Goal: Information Seeking & Learning: Check status

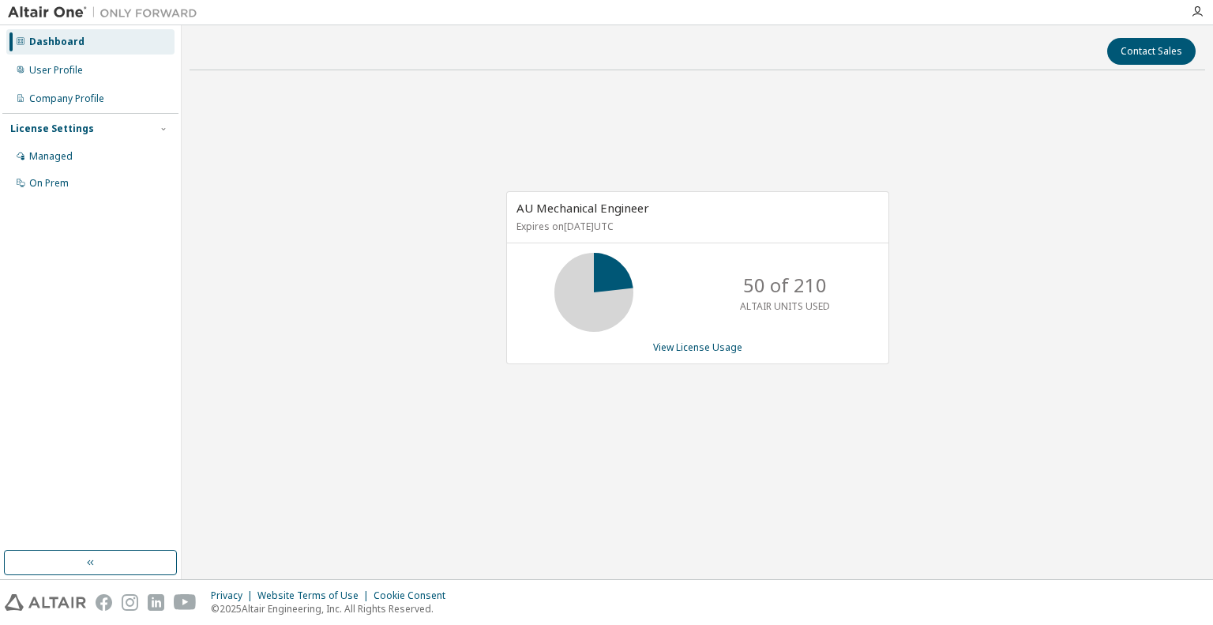
click at [654, 338] on div "AU Mechanical Engineer Expires on [DATE] UTC 50 of 210 ALTAIR UNITS USED View L…" at bounding box center [697, 277] width 383 height 173
click at [658, 340] on link "View License Usage" at bounding box center [697, 346] width 89 height 13
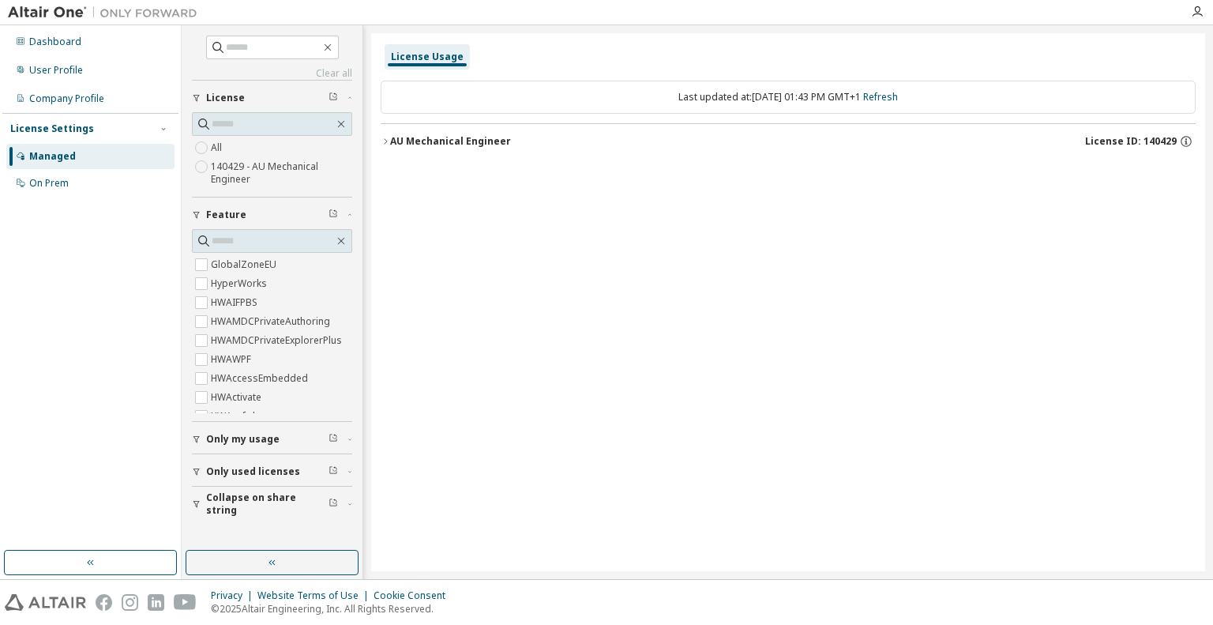
click at [377, 144] on div "License Usage Last updated at: [DATE] 01:43 PM GMT+1 Refresh AU Mechanical Engi…" at bounding box center [788, 302] width 834 height 538
click at [385, 141] on icon "button" at bounding box center [385, 141] width 9 height 9
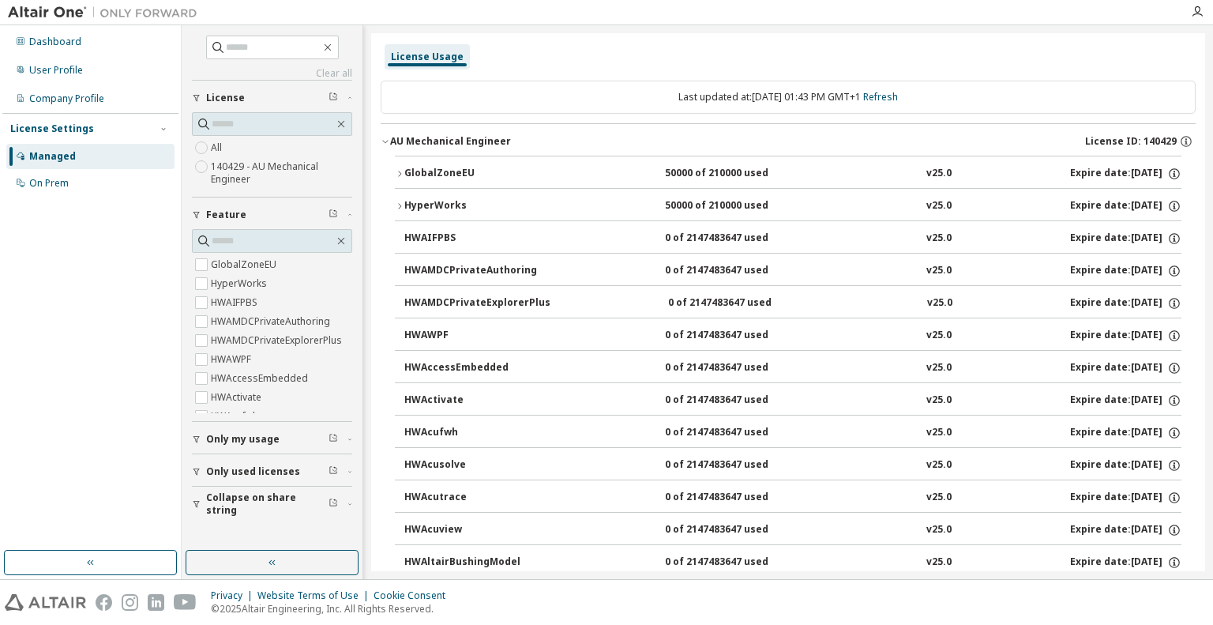
click at [396, 167] on button "GlobalZoneEU 50000 of 210000 used v25.0 Expire date: [DATE]" at bounding box center [788, 173] width 786 height 35
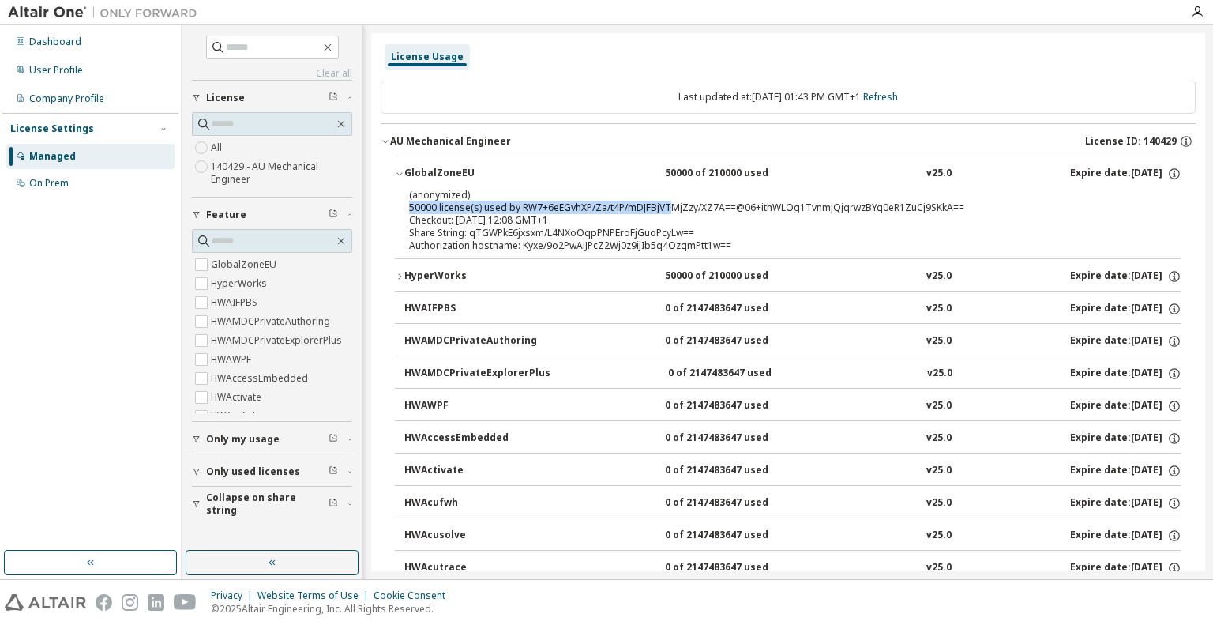
drag, startPoint x: 410, startPoint y: 208, endPoint x: 668, endPoint y: 202, distance: 258.3
click at [668, 202] on div "(anonymized) 50000 license(s) used by RW7+6eEGvhXP/Za/t4P/mDJFBjVTMjZzy/XZ7A==@…" at bounding box center [769, 201] width 720 height 26
click at [547, 233] on div "Share String: qTGWPkE6jxsxm/L4NXoOqpPNPEroFjGuoPcyLw==" at bounding box center [769, 233] width 720 height 13
click at [398, 174] on icon "button" at bounding box center [399, 174] width 6 height 3
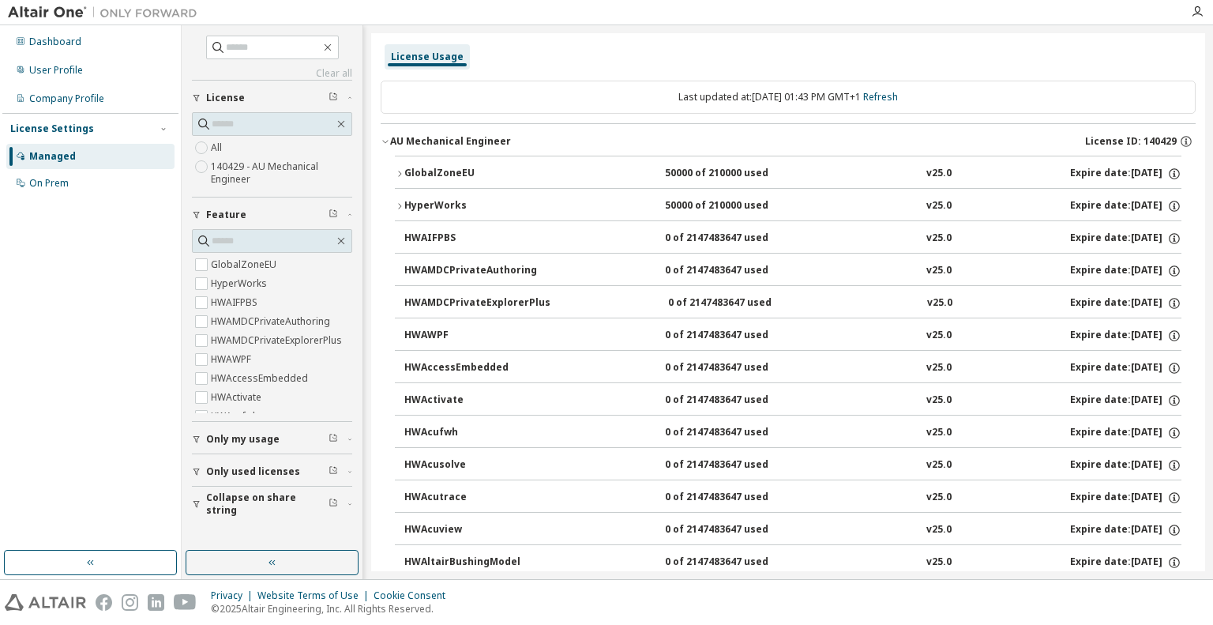
click at [412, 176] on div "GlobalZoneEU" at bounding box center [475, 174] width 142 height 14
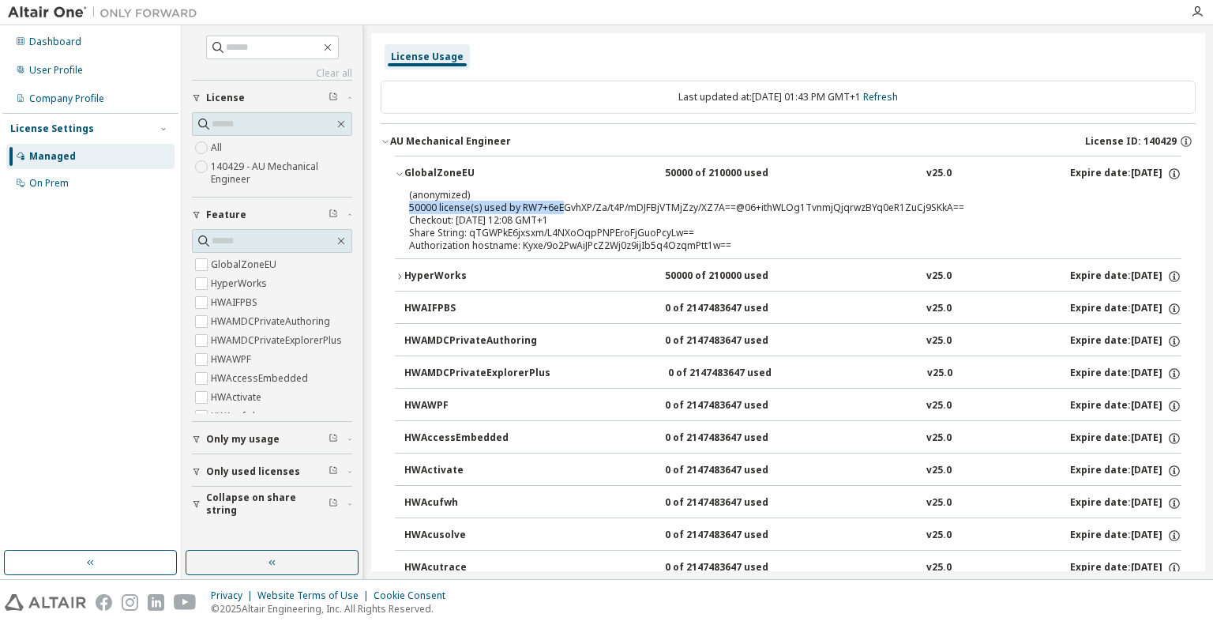
drag, startPoint x: 407, startPoint y: 205, endPoint x: 558, endPoint y: 204, distance: 150.8
click at [558, 204] on div "(anonymized) 50000 license(s) used by RW7+6eEGvhXP/Za/t4P/mDJFBjVTMjZzy/XZ7A==@…" at bounding box center [788, 223] width 786 height 70
click at [399, 277] on icon "button" at bounding box center [399, 276] width 9 height 9
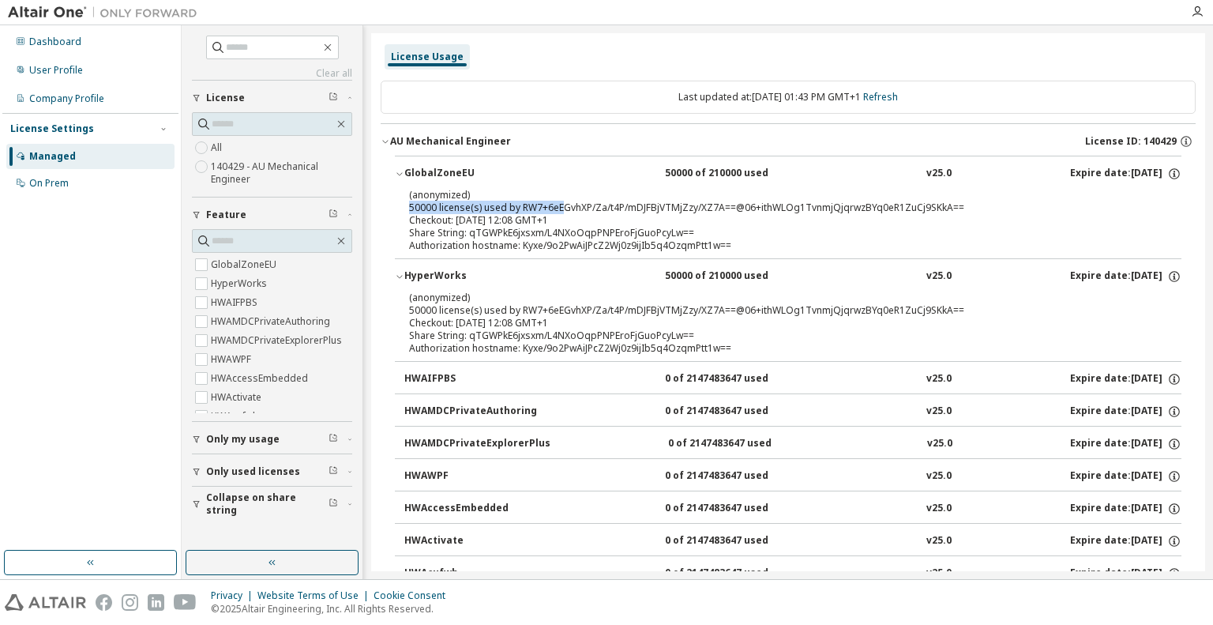
click at [397, 278] on icon "button" at bounding box center [399, 276] width 9 height 9
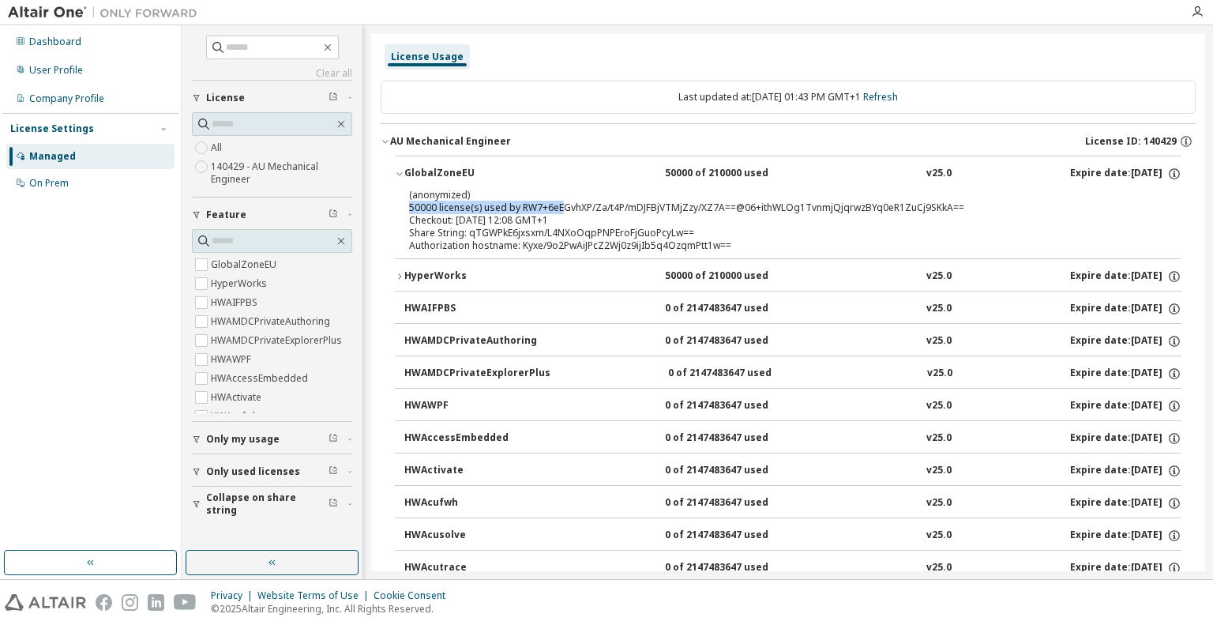
click at [385, 144] on icon "button" at bounding box center [385, 141] width 9 height 9
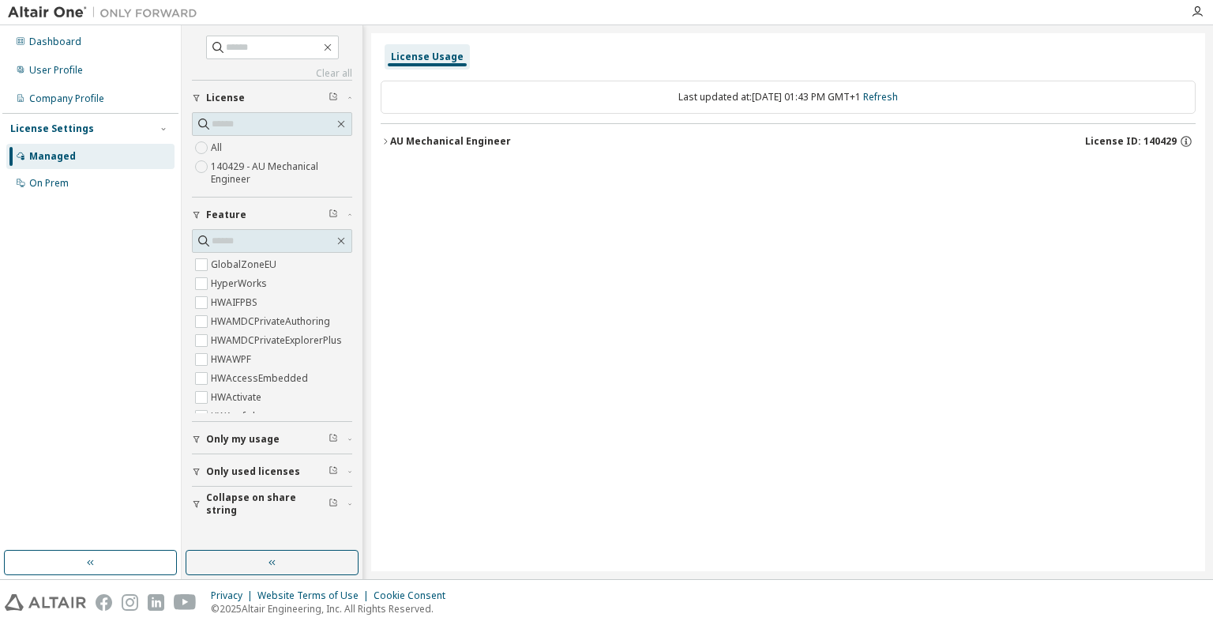
click at [385, 144] on icon "button" at bounding box center [385, 141] width 9 height 9
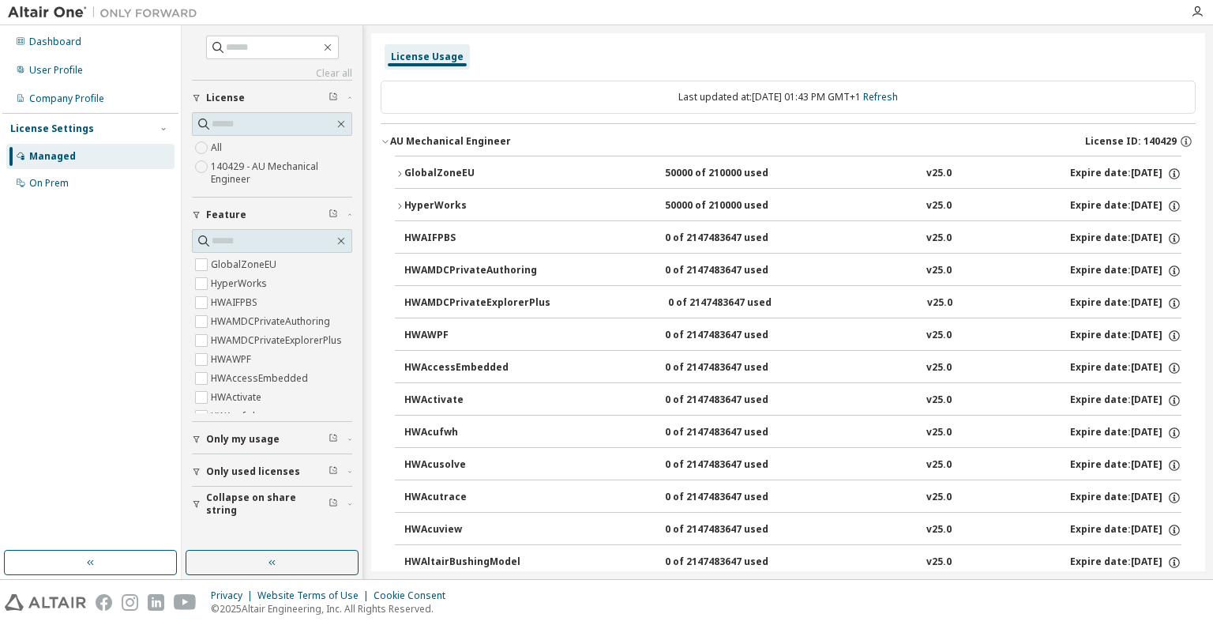
click at [398, 171] on icon "button" at bounding box center [399, 173] width 9 height 9
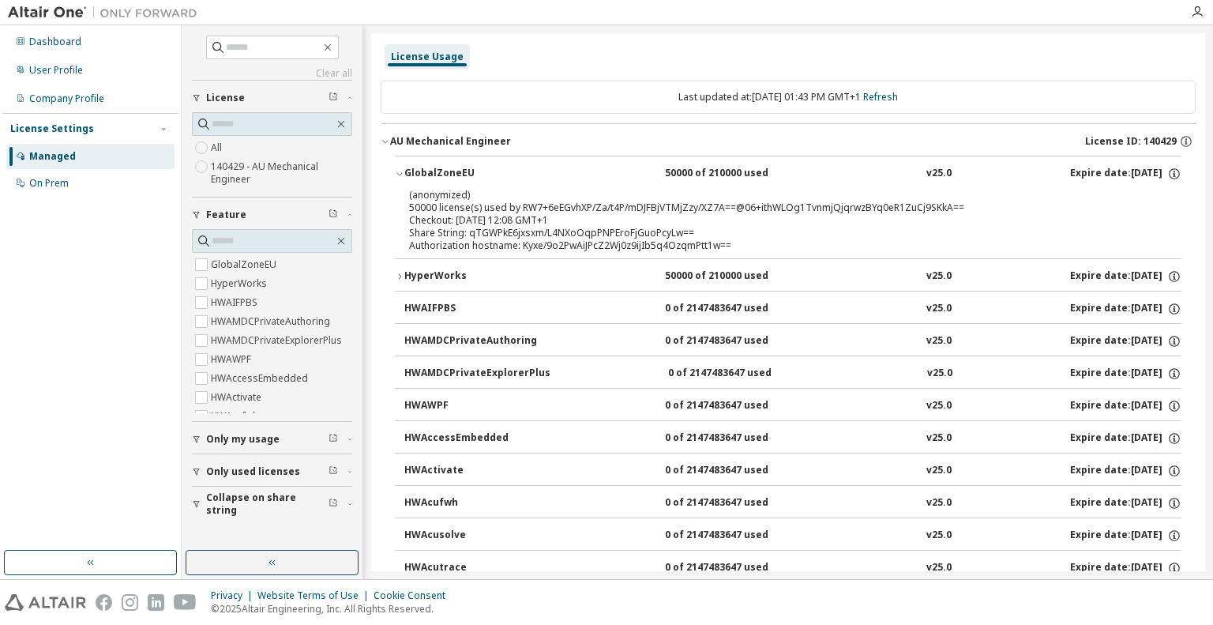
click at [398, 171] on icon "button" at bounding box center [399, 173] width 9 height 9
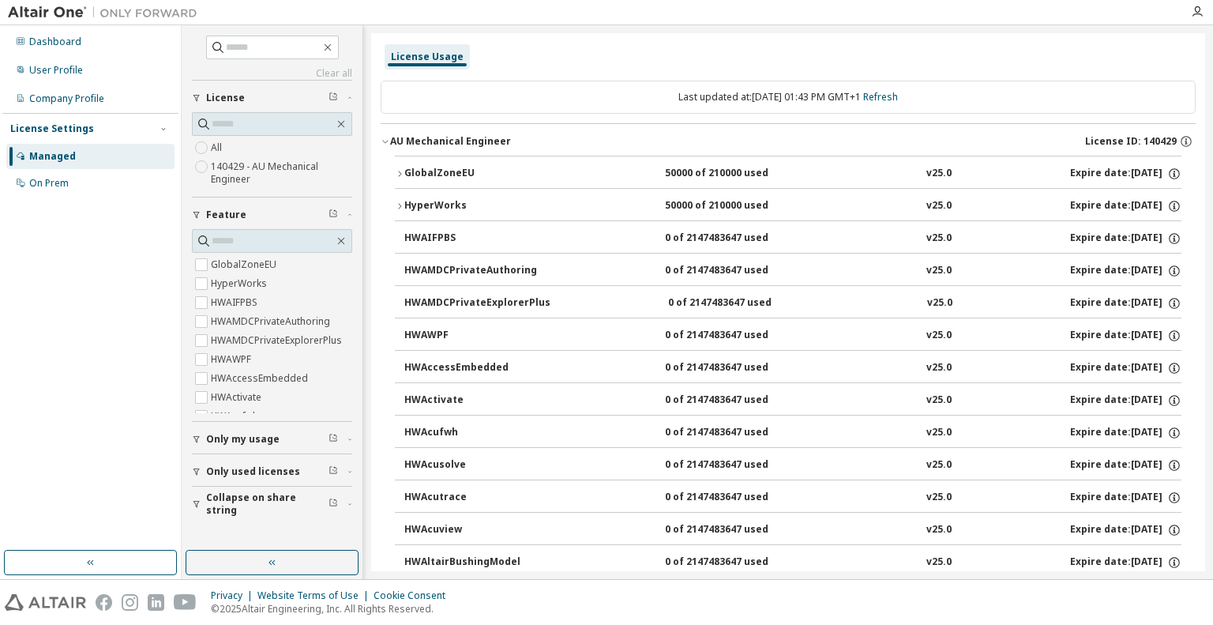
click at [401, 202] on icon "button" at bounding box center [399, 205] width 9 height 9
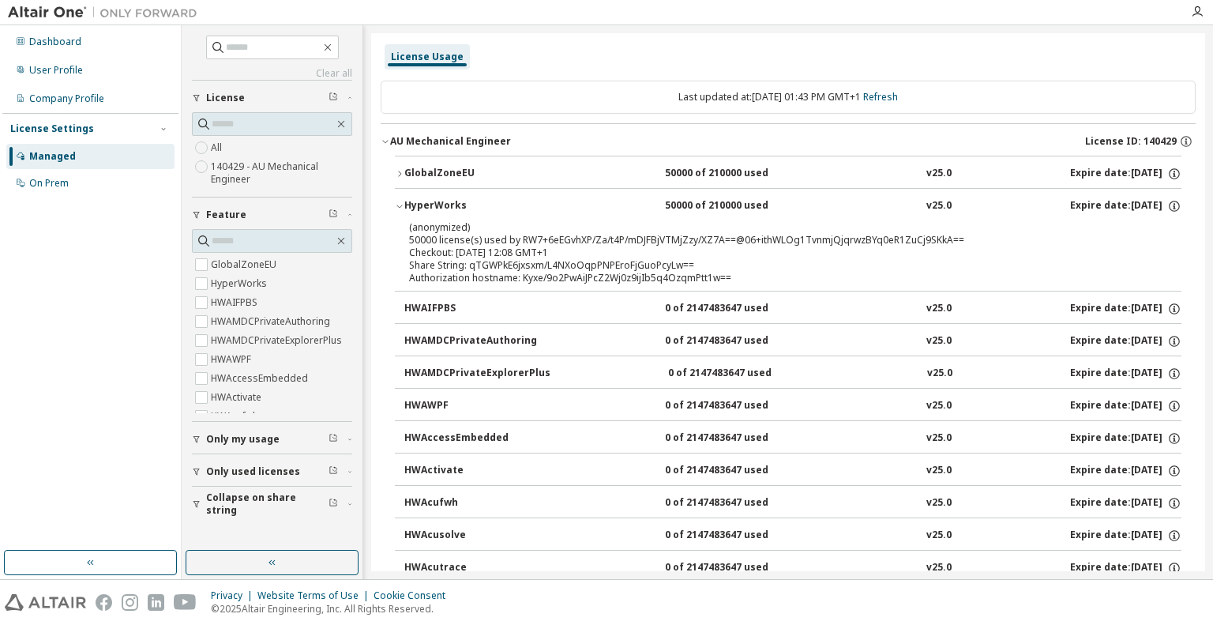
click at [400, 171] on icon "button" at bounding box center [399, 173] width 9 height 9
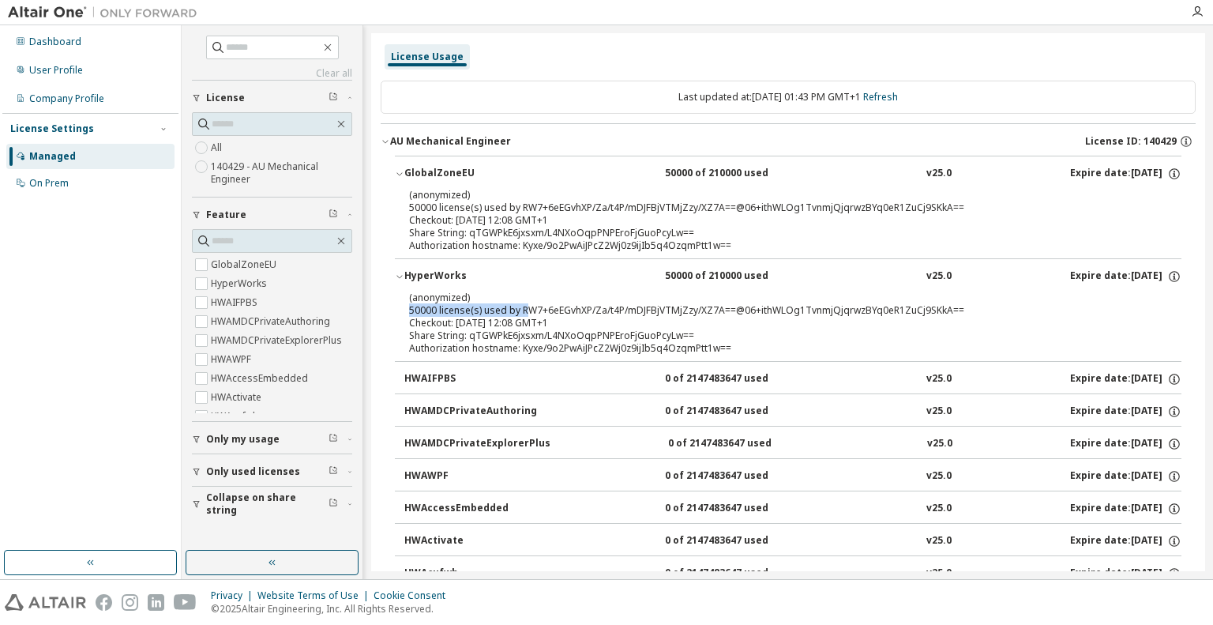
drag, startPoint x: 416, startPoint y: 308, endPoint x: 524, endPoint y: 313, distance: 108.3
click at [524, 313] on div "(anonymized) 50000 license(s) used by RW7+6eEGvhXP/Za/t4P/mDJFBjVTMjZzy/XZ7A==@…" at bounding box center [769, 304] width 720 height 26
click at [400, 272] on icon "button" at bounding box center [399, 276] width 9 height 9
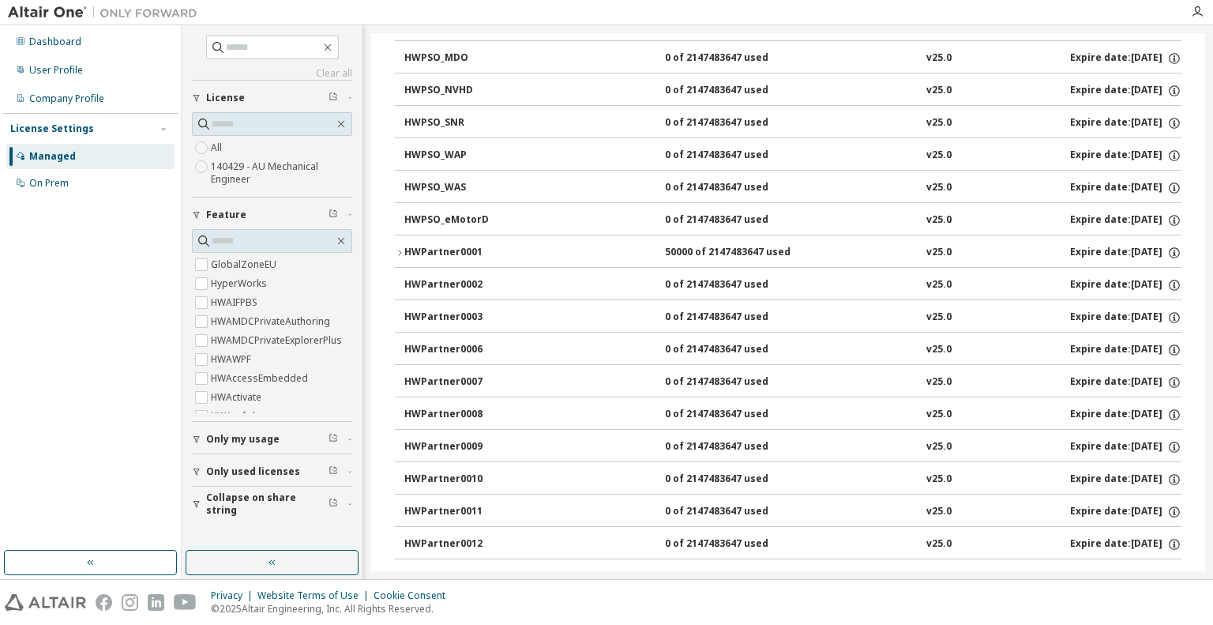
scroll to position [5606, 0]
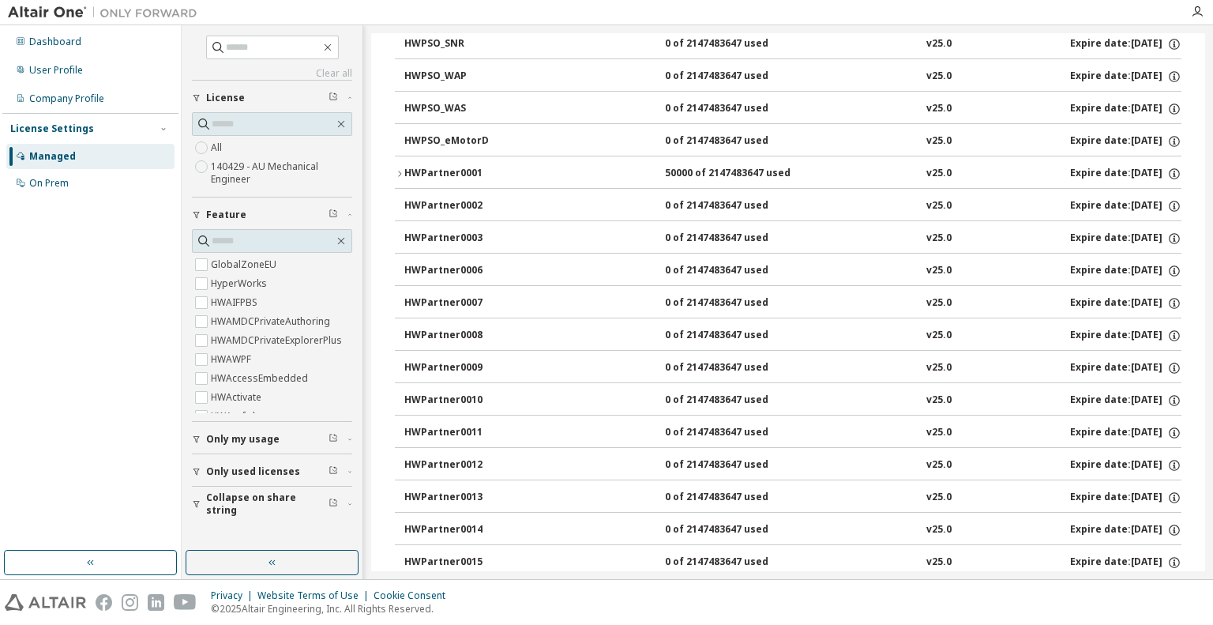
click at [396, 169] on icon "button" at bounding box center [399, 173] width 9 height 9
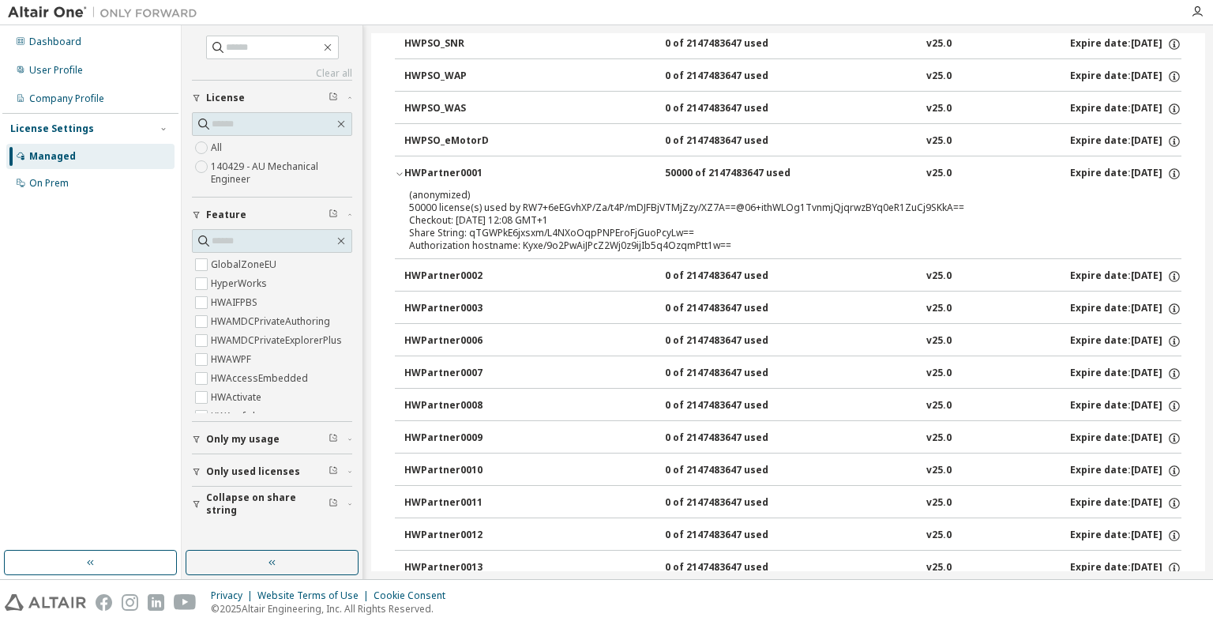
click at [396, 169] on icon "button" at bounding box center [399, 173] width 9 height 9
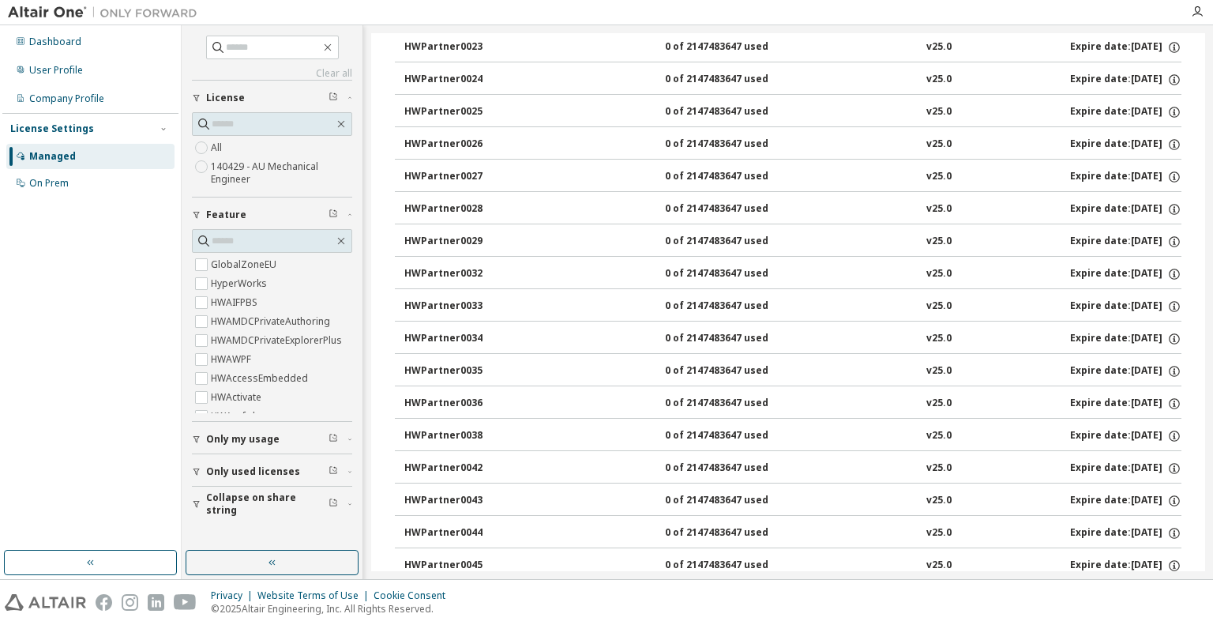
scroll to position [5884, 0]
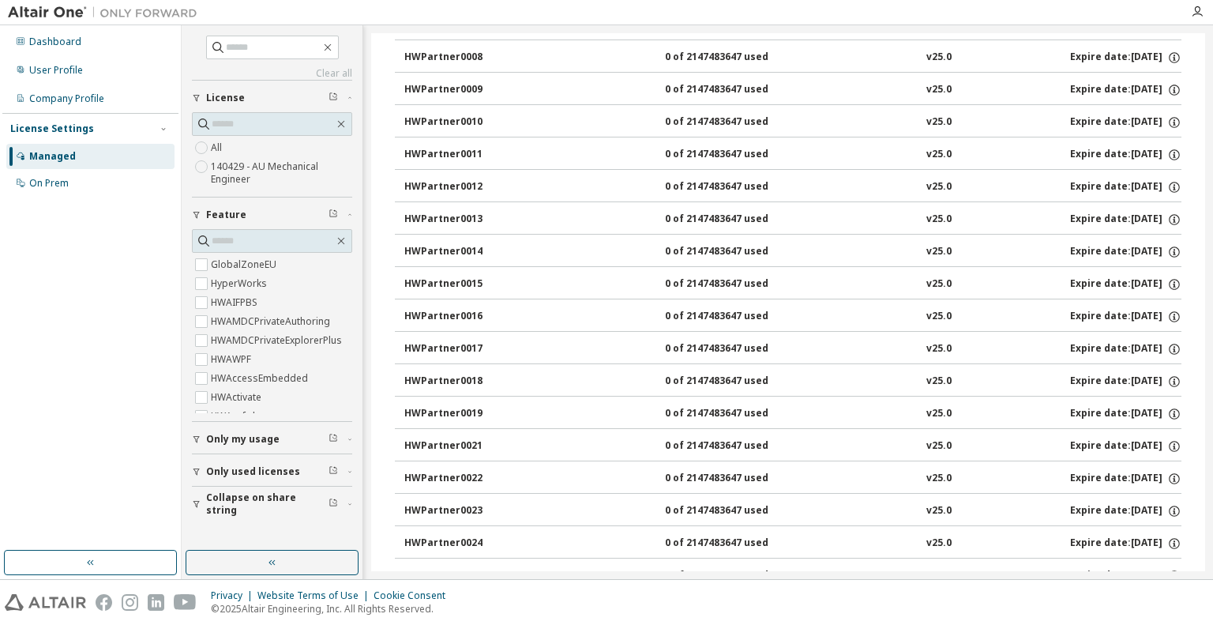
click at [38, 148] on div "Managed" at bounding box center [90, 156] width 168 height 25
click at [49, 152] on div "Managed" at bounding box center [52, 156] width 47 height 13
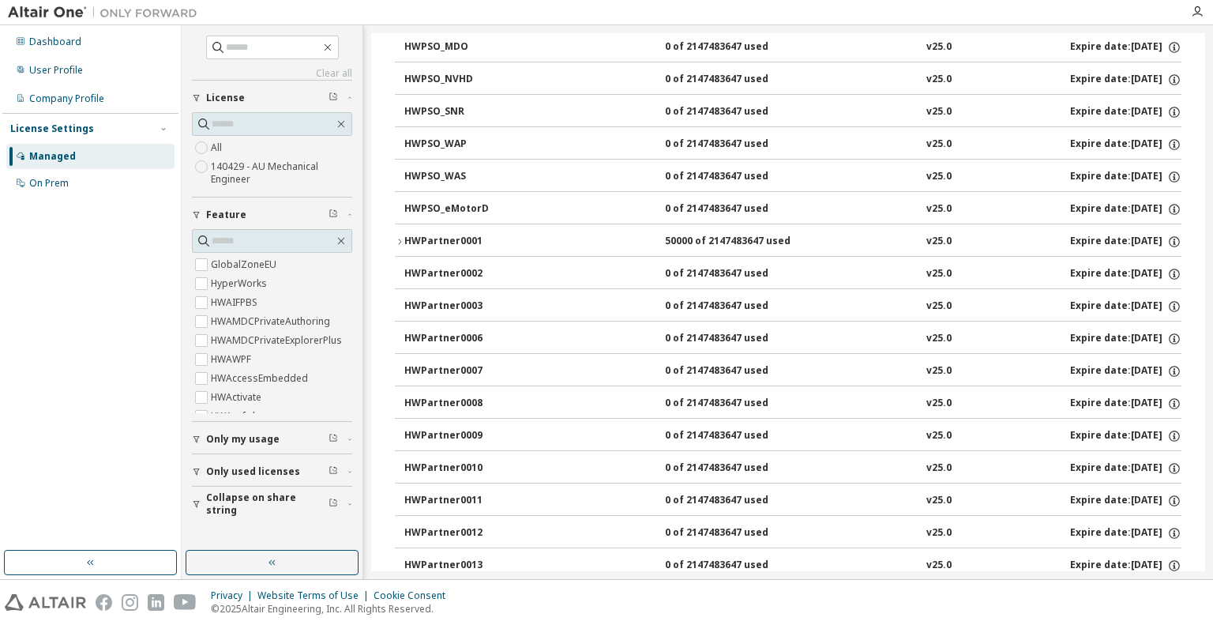
scroll to position [5331, 0]
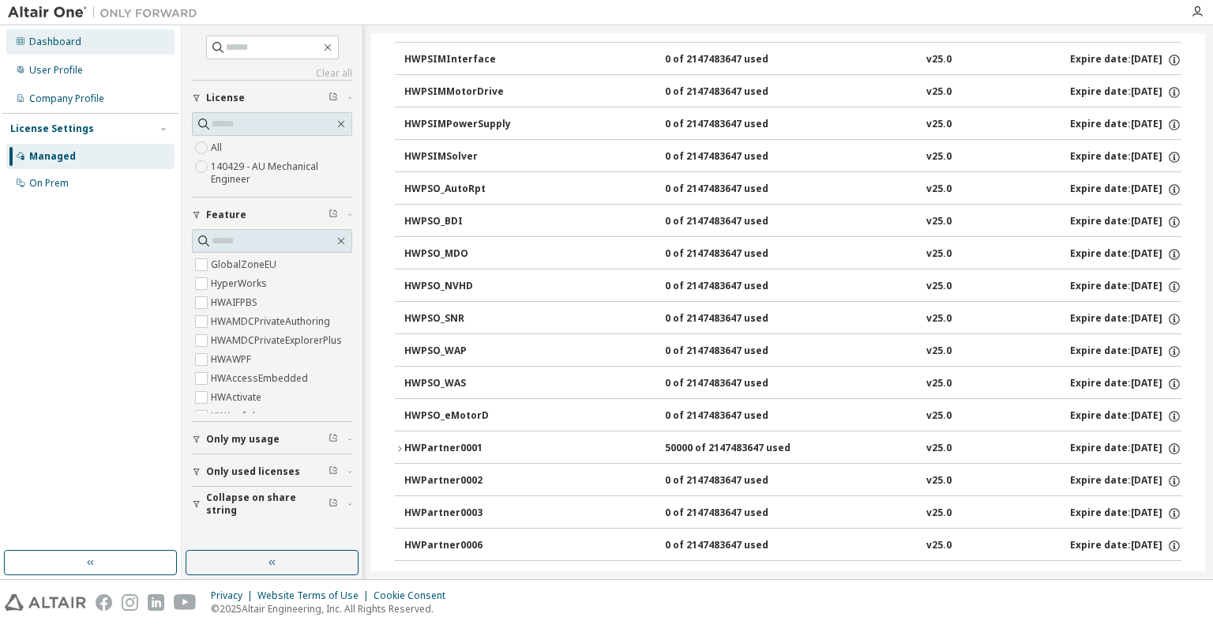
click at [96, 45] on div "Dashboard" at bounding box center [90, 41] width 168 height 25
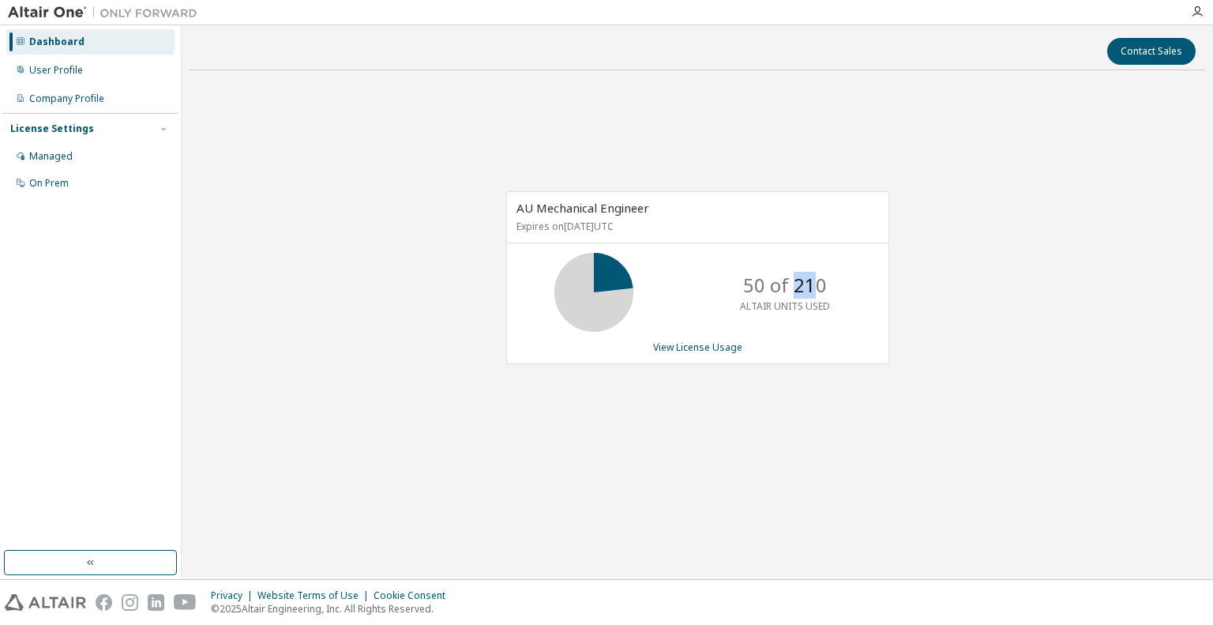
drag, startPoint x: 812, startPoint y: 282, endPoint x: 798, endPoint y: 282, distance: 14.2
click at [798, 282] on p "50 of 210" at bounding box center [785, 285] width 84 height 27
click at [806, 277] on p "50 of 210" at bounding box center [785, 285] width 84 height 27
click at [796, 282] on p "50 of 210" at bounding box center [785, 285] width 84 height 27
drag, startPoint x: 794, startPoint y: 282, endPoint x: 812, endPoint y: 282, distance: 17.4
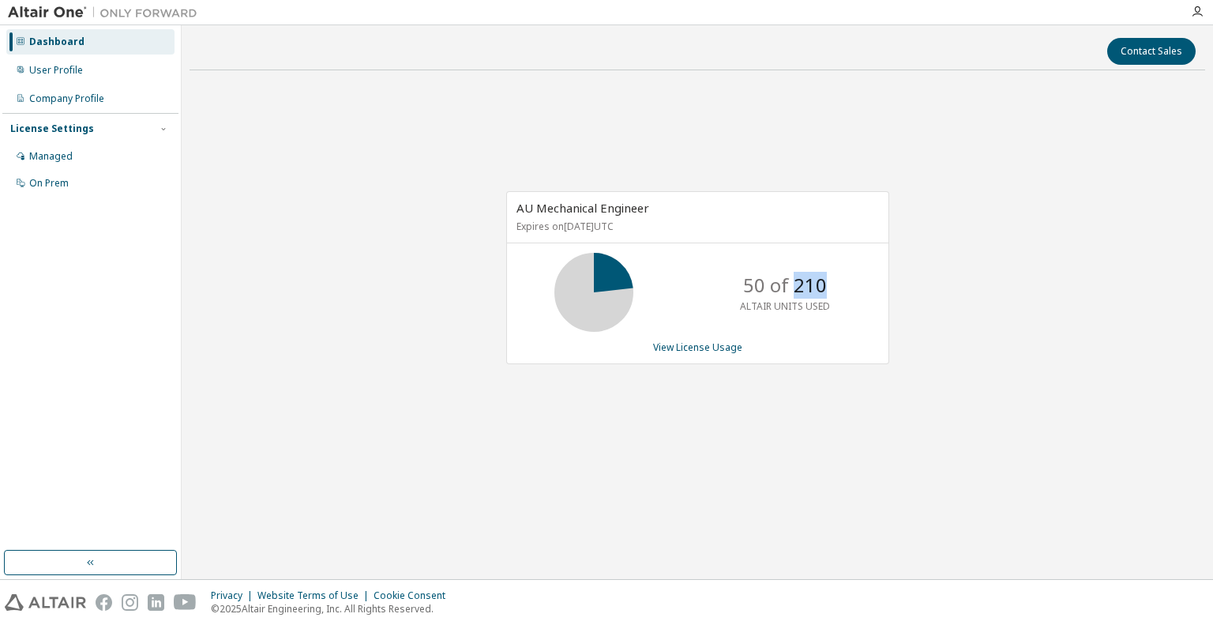
click at [812, 282] on p "50 of 210" at bounding box center [785, 285] width 84 height 27
click at [689, 413] on div "AU Mechanical Engineer Expires on [DATE] UTC 71 of 210 ALTAIR UNITS USED View L…" at bounding box center [697, 286] width 1015 height 406
click at [692, 353] on div "AU Mechanical Engineer Expires on [DATE] UTC 71 of 210 ALTAIR UNITS USED View L…" at bounding box center [697, 277] width 383 height 173
click at [692, 347] on link "View License Usage" at bounding box center [697, 346] width 89 height 13
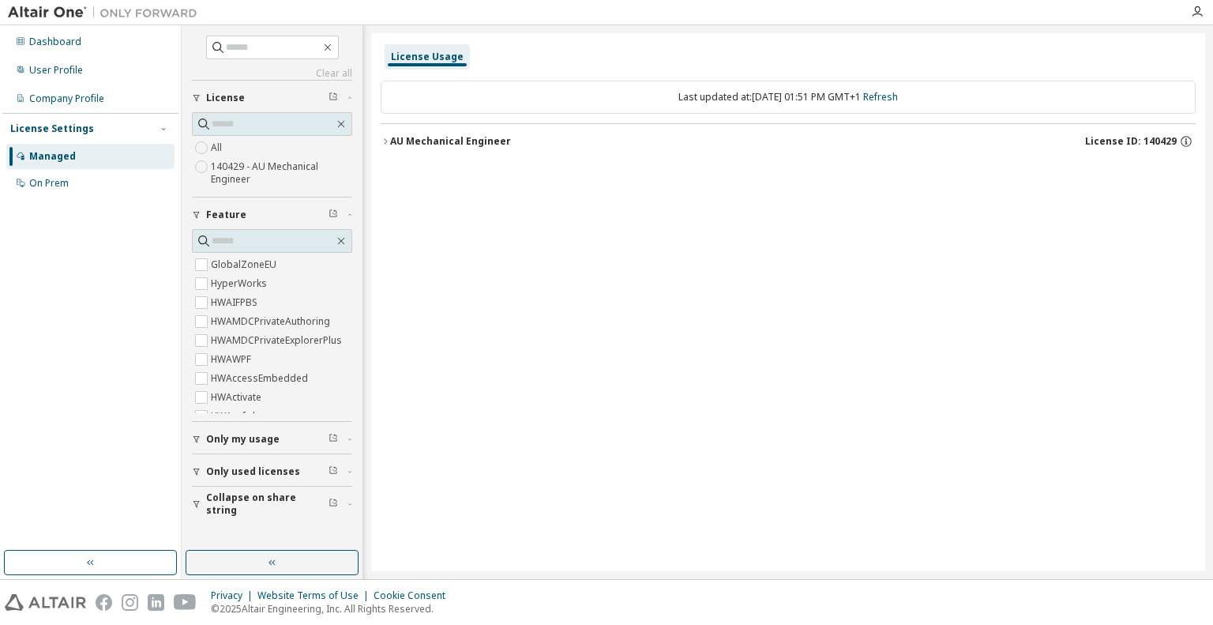
click at [404, 141] on div "AU Mechanical Engineer" at bounding box center [450, 141] width 121 height 13
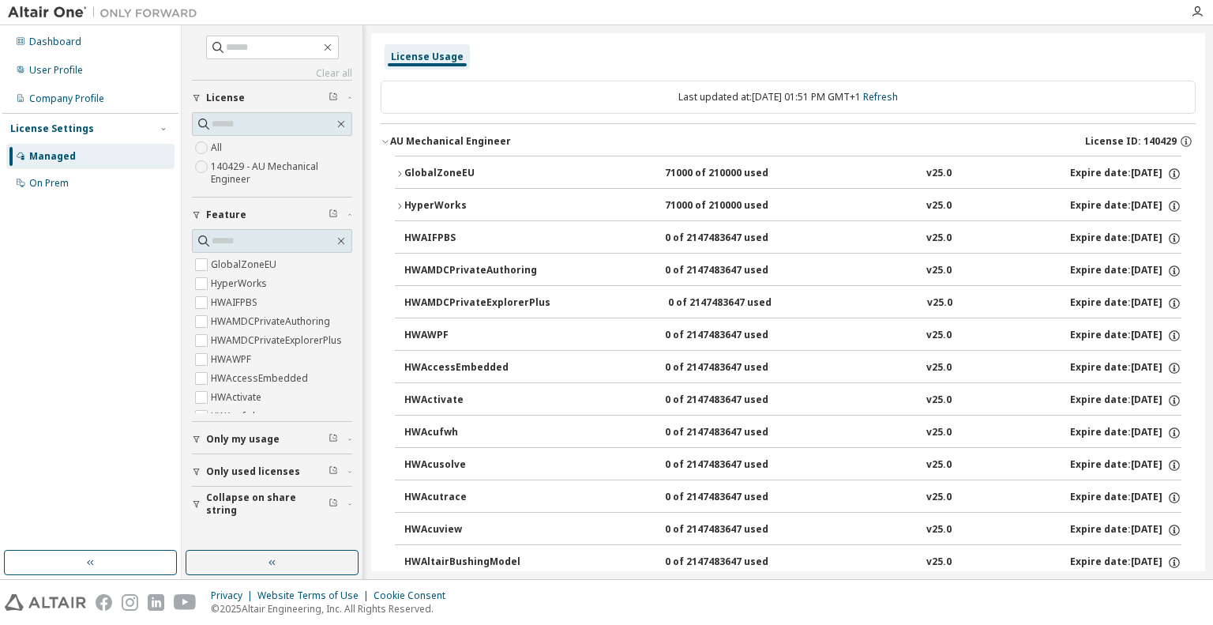
click at [398, 178] on button "GlobalZoneEU 71000 of 210000 used v25.0 Expire date: [DATE]" at bounding box center [788, 173] width 786 height 35
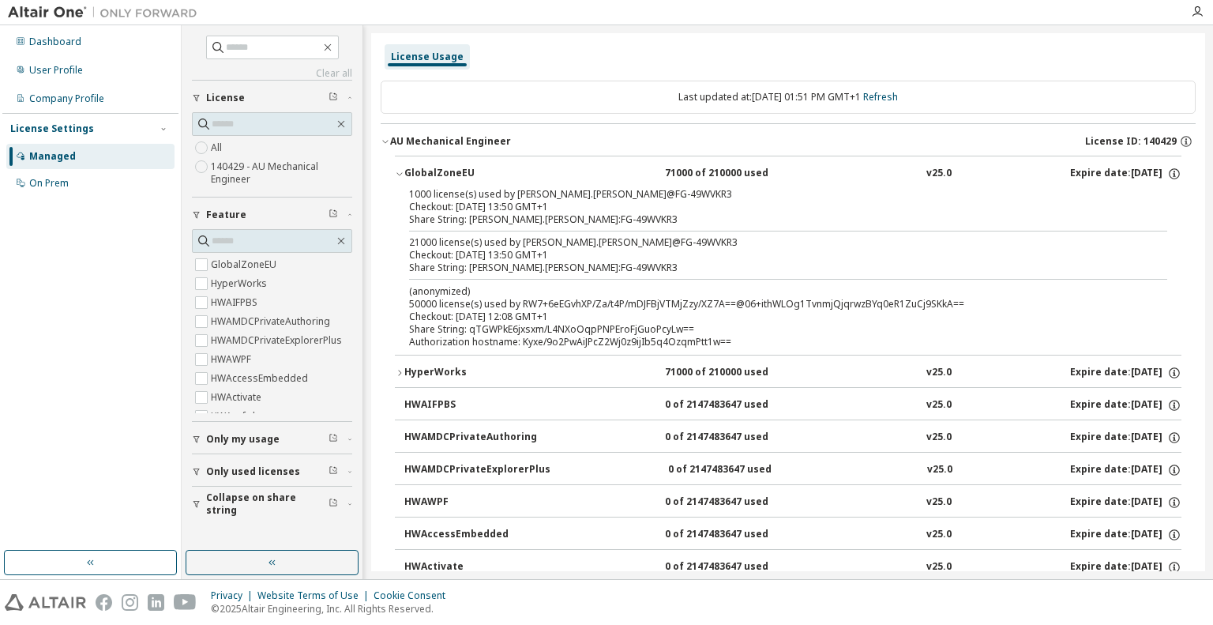
click at [435, 245] on div "21000 license(s) used by [PERSON_NAME].[PERSON_NAME]@FG-49WVKR3" at bounding box center [769, 242] width 720 height 13
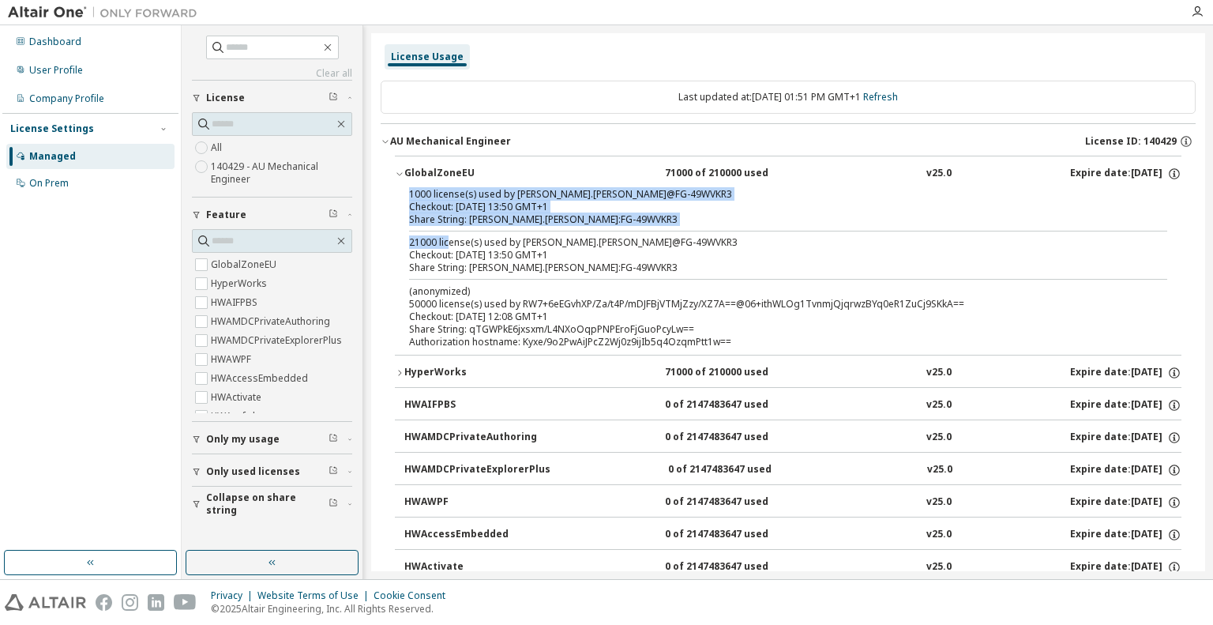
drag, startPoint x: 407, startPoint y: 192, endPoint x: 450, endPoint y: 239, distance: 63.7
click at [450, 239] on div "1000 license(s) used by [PERSON_NAME].[PERSON_NAME]@FG-49WVKR3 Checkout: [DATE]…" at bounding box center [788, 271] width 786 height 167
click at [445, 208] on div "Checkout: [DATE] 13:50 GMT+1" at bounding box center [769, 207] width 720 height 13
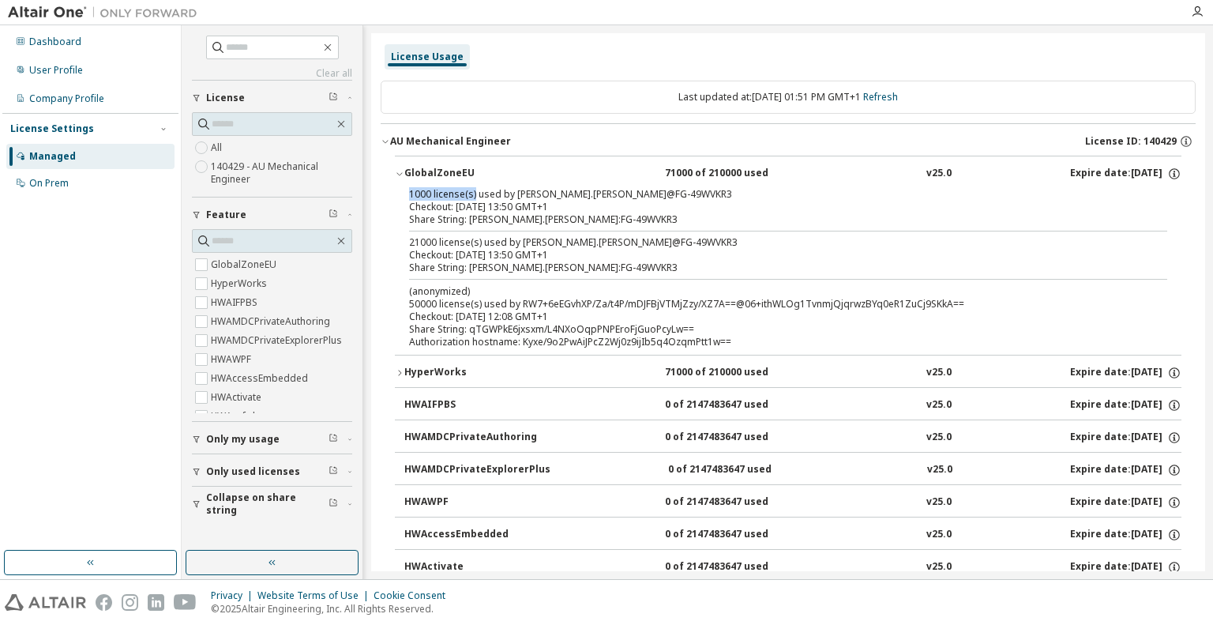
drag, startPoint x: 409, startPoint y: 197, endPoint x: 472, endPoint y: 195, distance: 63.2
click at [472, 195] on div "1000 license(s) used by [PERSON_NAME].[PERSON_NAME]@FG-49WVKR3" at bounding box center [769, 194] width 720 height 13
drag, startPoint x: 433, startPoint y: 244, endPoint x: 407, endPoint y: 245, distance: 26.9
click at [407, 245] on div "1000 license(s) used by [PERSON_NAME].[PERSON_NAME]@FG-49WVKR3 Checkout: [DATE]…" at bounding box center [788, 271] width 786 height 167
drag, startPoint x: 464, startPoint y: 268, endPoint x: 587, endPoint y: 271, distance: 124.0
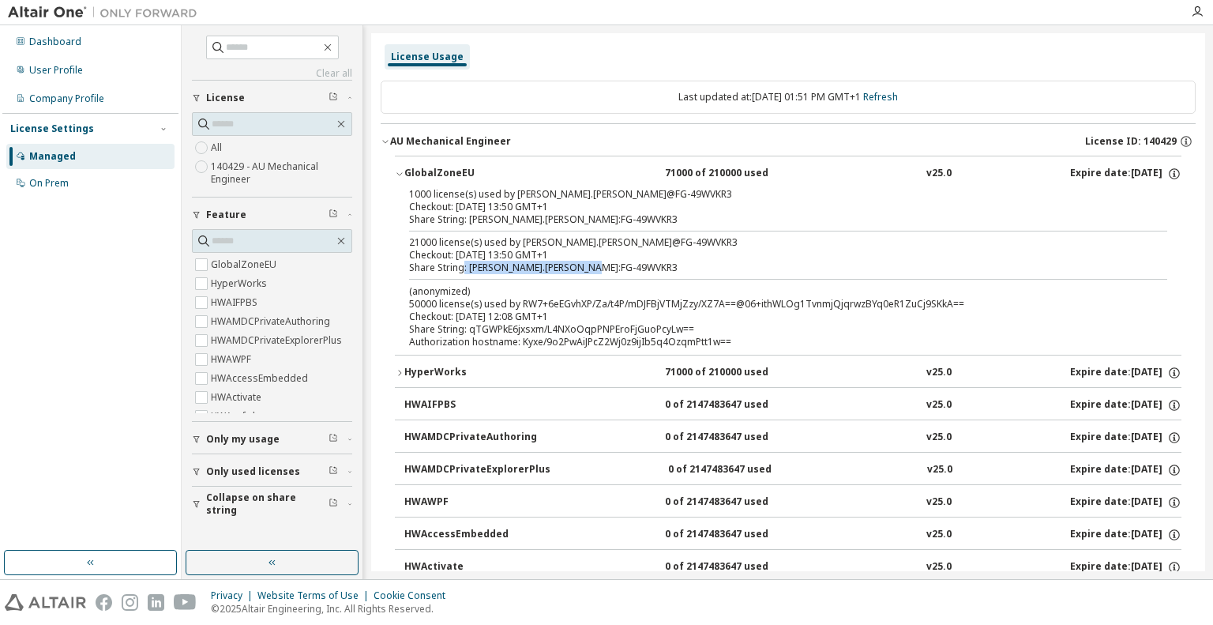
click at [587, 271] on div "Share String: [PERSON_NAME].[PERSON_NAME]:FG-49WVKR3" at bounding box center [769, 267] width 720 height 13
click at [501, 208] on div "Checkout: [DATE] 13:50 GMT+1" at bounding box center [769, 207] width 720 height 13
drag, startPoint x: 411, startPoint y: 244, endPoint x: 567, endPoint y: 207, distance: 160.7
click at [567, 209] on div "1000 license(s) used by [PERSON_NAME].[PERSON_NAME]@FG-49WVKR3 Checkout: [DATE]…" at bounding box center [788, 271] width 786 height 167
click at [670, 253] on div "Checkout: [DATE] 13:50 GMT+1" at bounding box center [769, 255] width 720 height 13
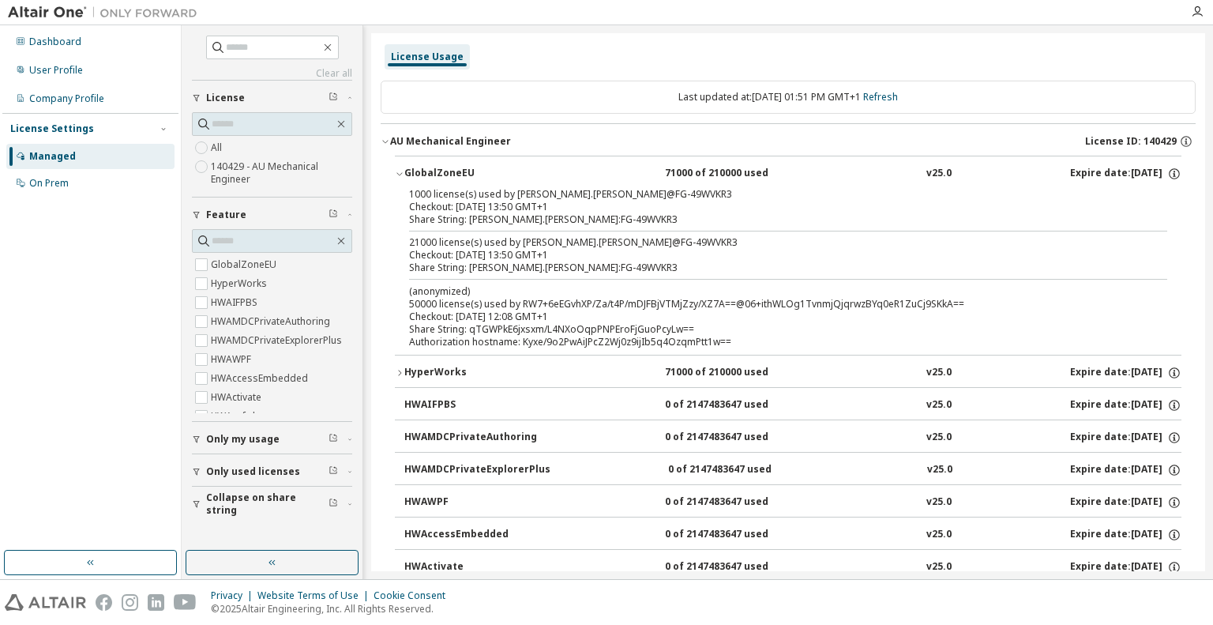
click at [584, 268] on div "Share String: [PERSON_NAME].[PERSON_NAME]:FG-49WVKR3" at bounding box center [769, 267] width 720 height 13
